Goal: Find specific page/section: Find specific page/section

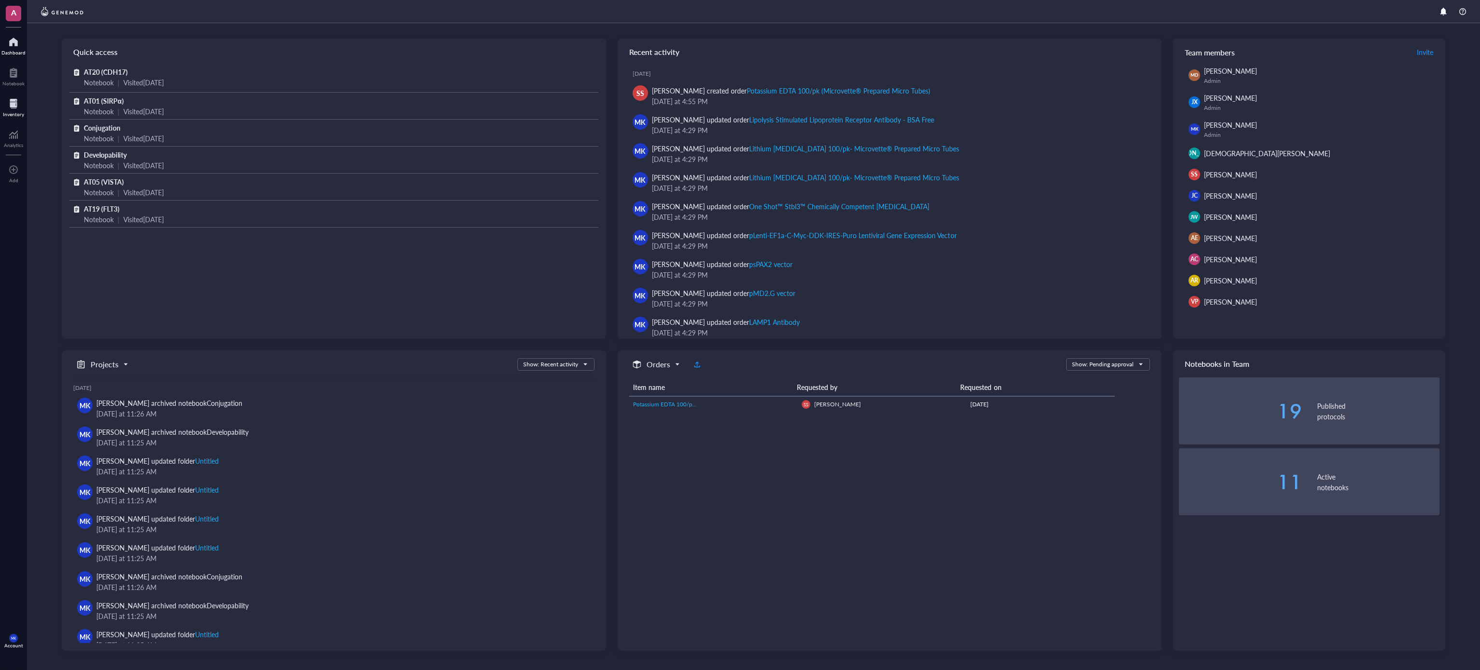
click at [0, 101] on div "Inventory" at bounding box center [13, 106] width 27 height 27
click at [12, 108] on div at bounding box center [13, 103] width 21 height 15
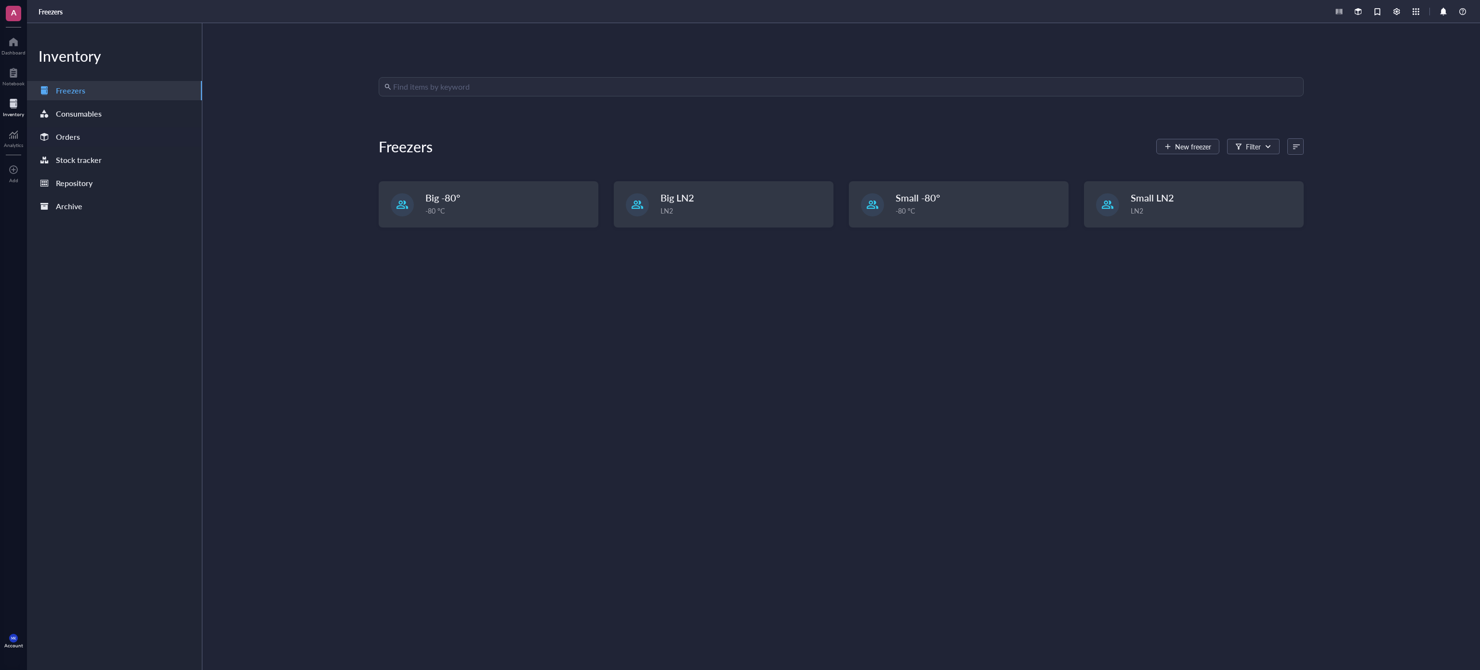
click at [82, 132] on div "Orders" at bounding box center [114, 136] width 175 height 19
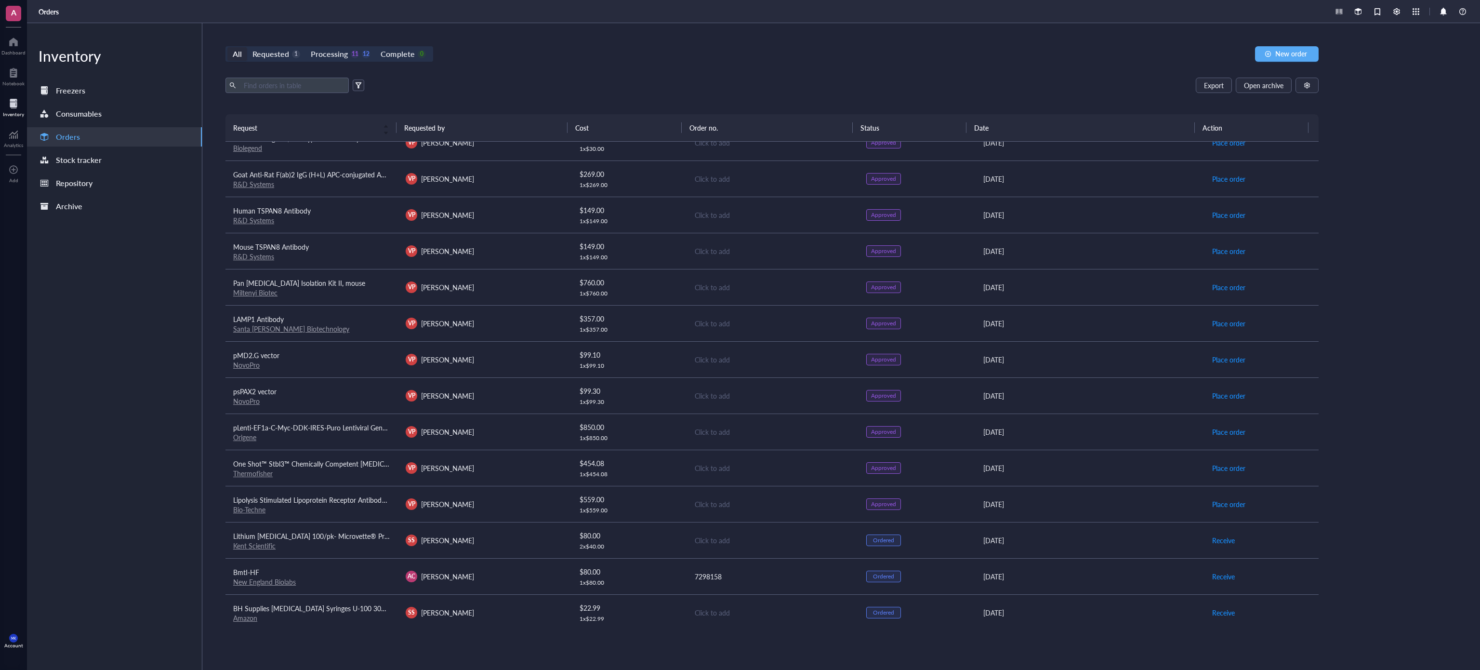
scroll to position [96, 0]
